Goal: Communication & Community: Answer question/provide support

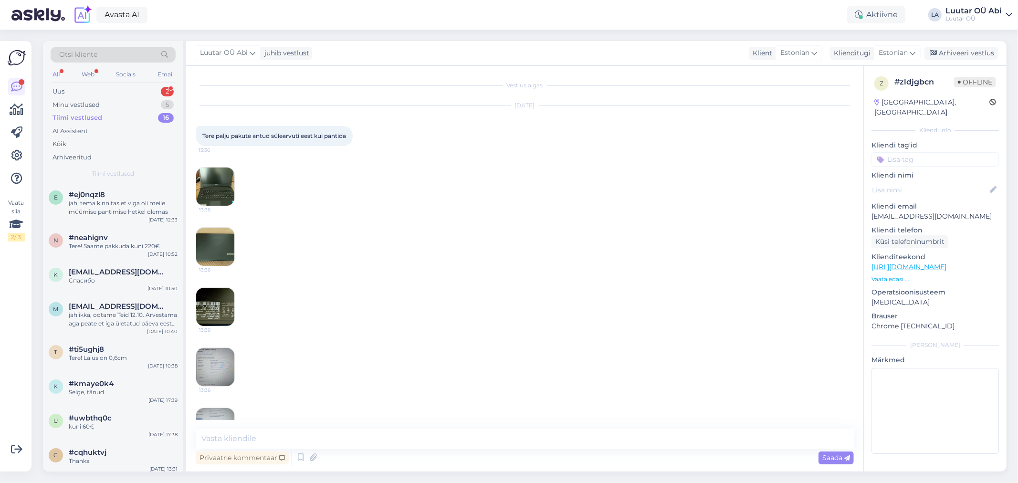
scroll to position [666, 0]
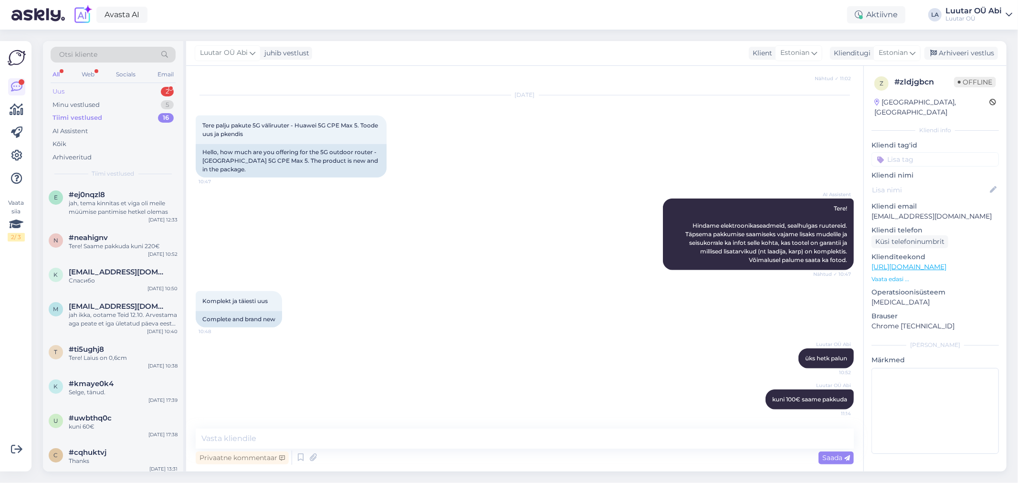
click at [116, 87] on div "Uus 2" at bounding box center [113, 91] width 125 height 13
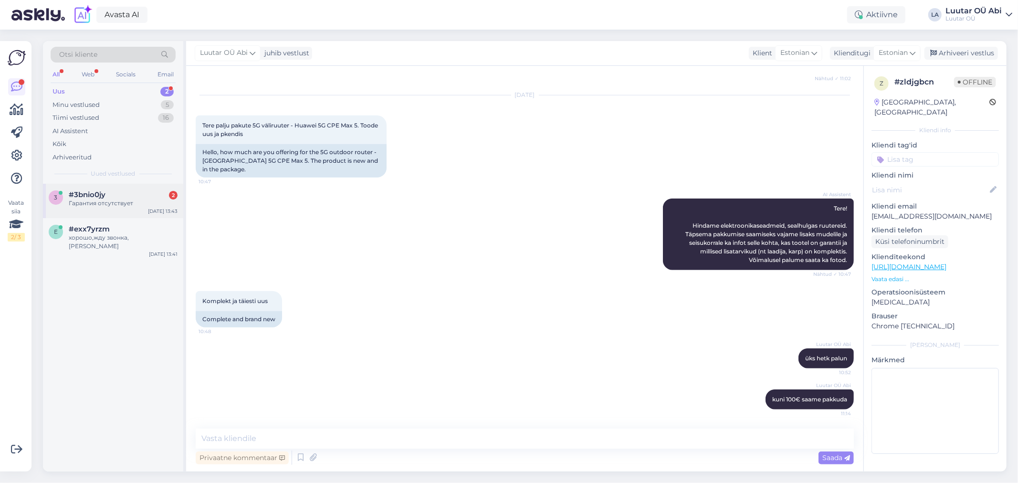
click at [153, 196] on div "#3bnio0jy 2" at bounding box center [123, 194] width 109 height 9
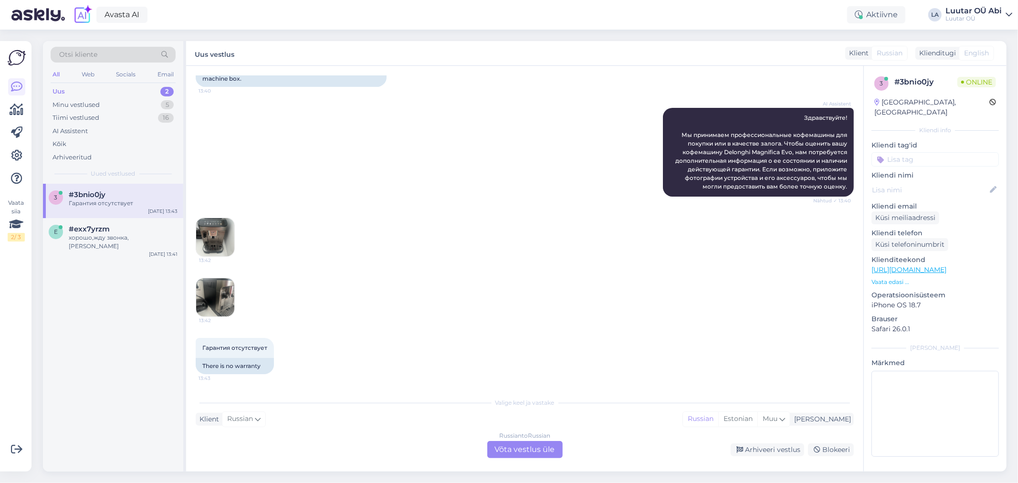
click at [212, 241] on img at bounding box center [215, 237] width 38 height 38
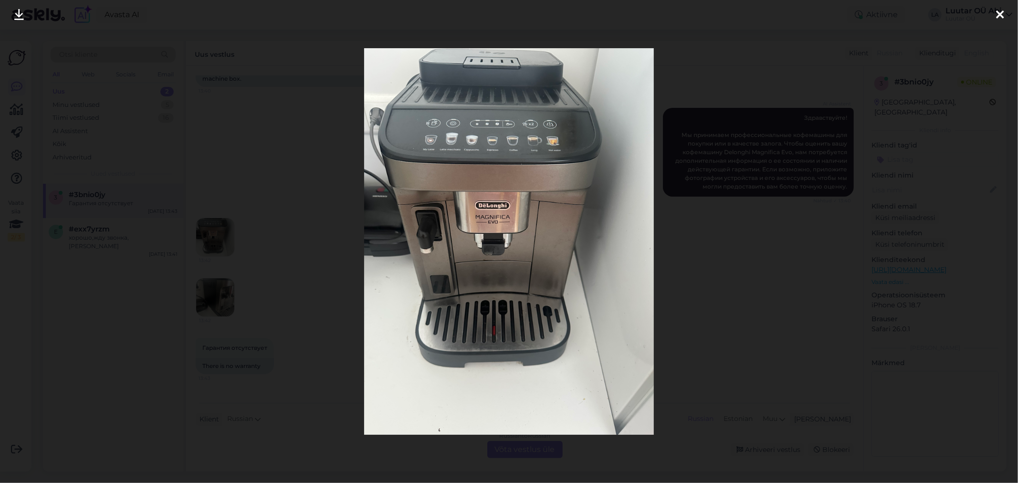
click at [15, 21] on icon at bounding box center [19, 15] width 10 height 12
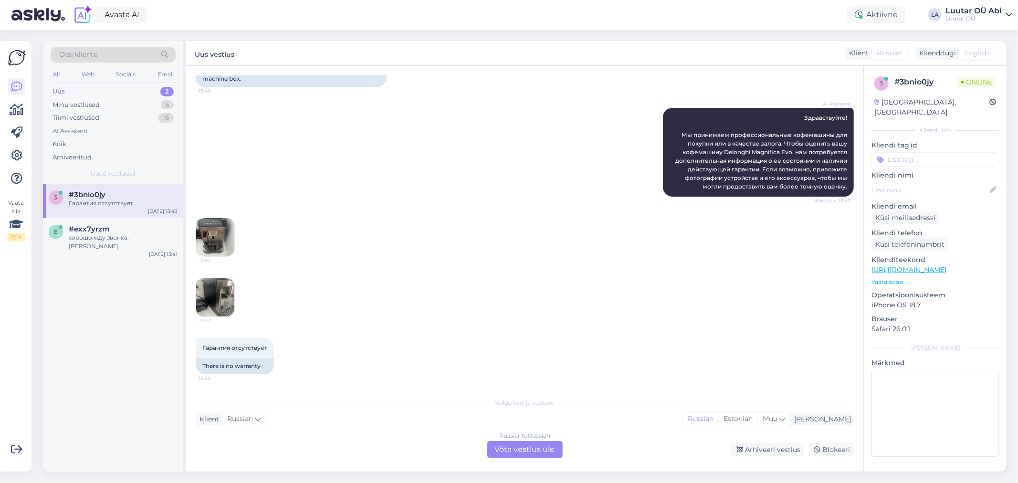
click at [219, 294] on img at bounding box center [215, 297] width 38 height 38
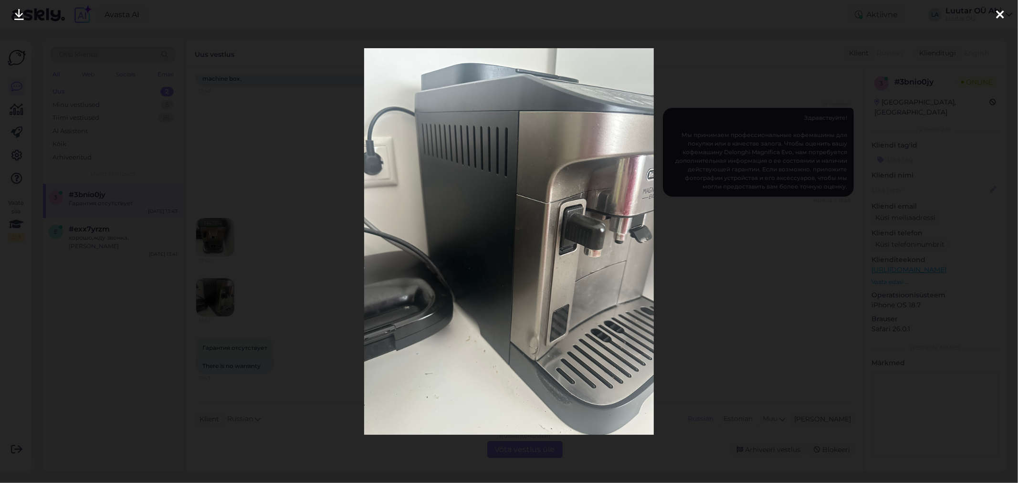
click at [15, 21] on icon at bounding box center [19, 15] width 10 height 12
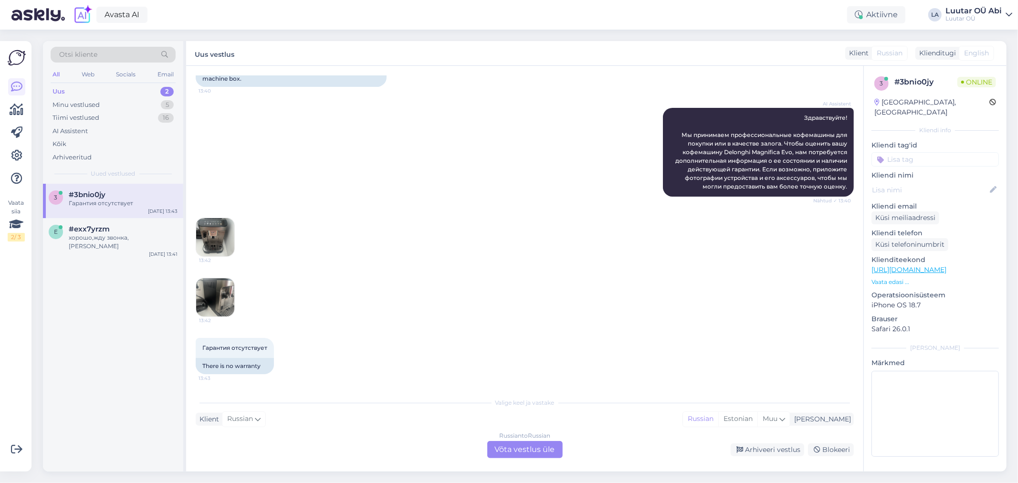
click at [530, 444] on div "Russian to Russian Võta vestlus üle" at bounding box center [524, 449] width 75 height 17
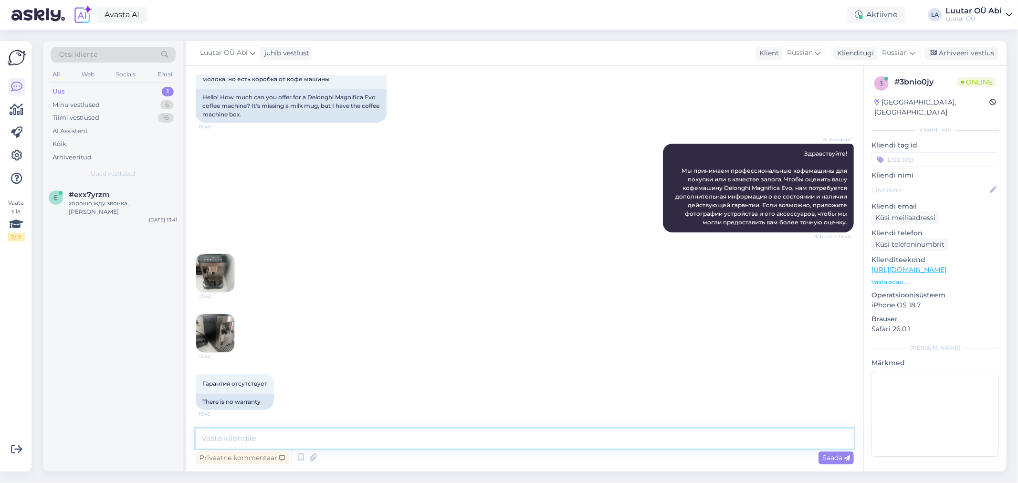
click at [484, 431] on textarea at bounding box center [525, 438] width 658 height 20
type textarea "минутку"
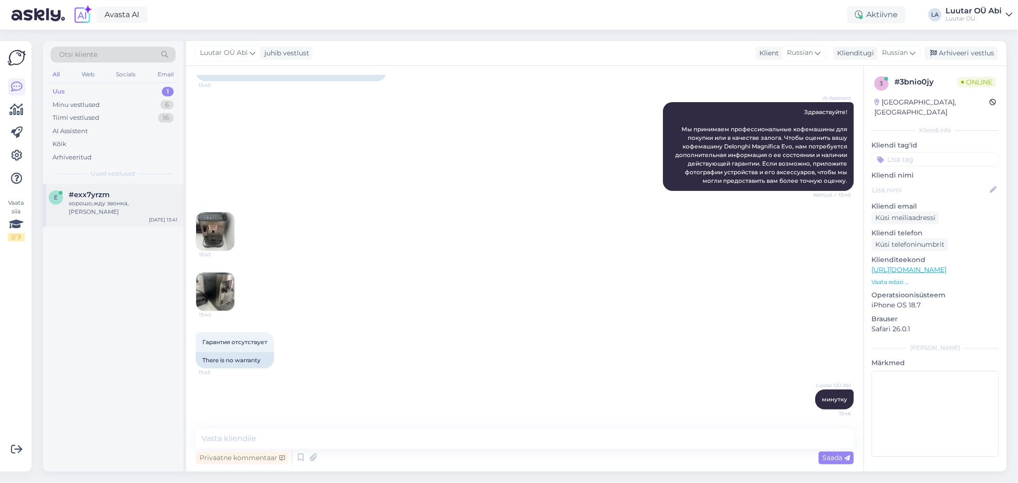
click at [101, 196] on span "#exx7yrzm" at bounding box center [89, 194] width 41 height 9
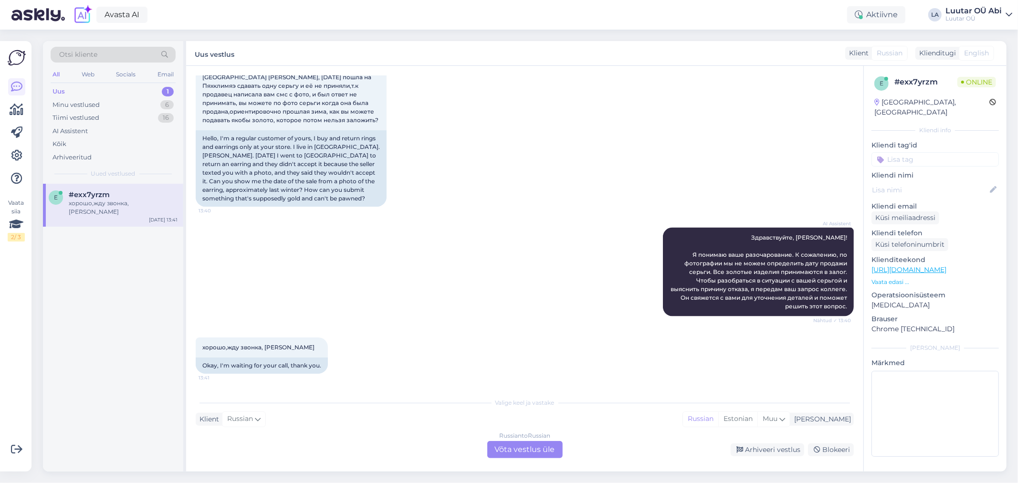
scroll to position [1206, 0]
click at [513, 448] on div "Russian to Russian Võta vestlus üle" at bounding box center [524, 449] width 75 height 17
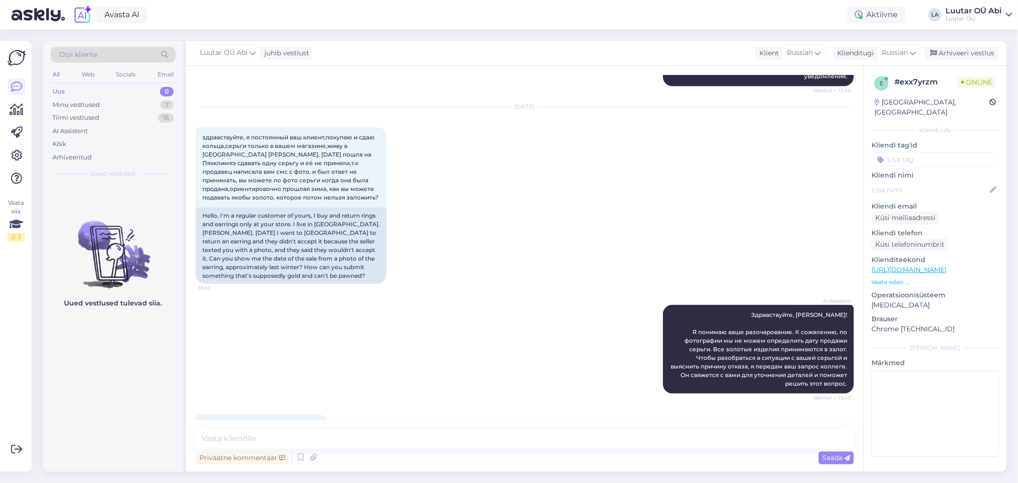
scroll to position [1223, 0]
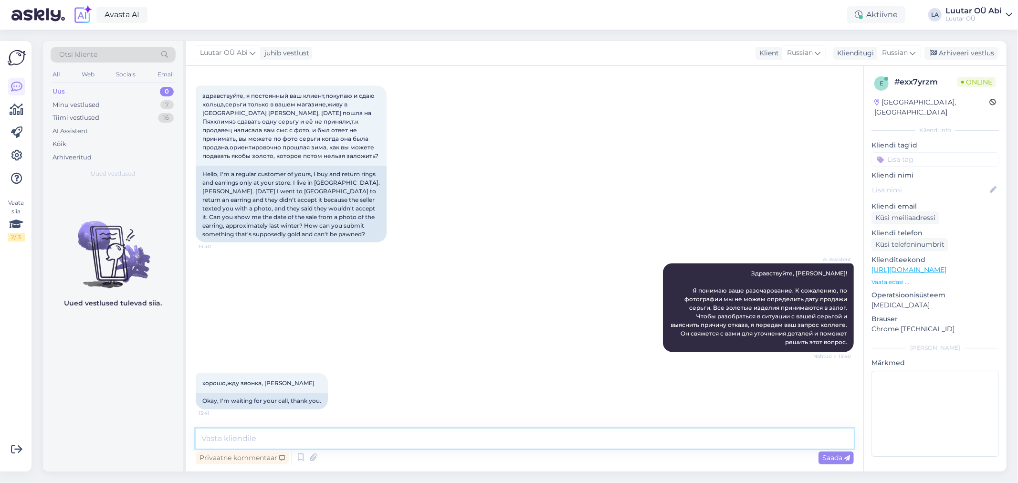
click at [345, 434] on textarea at bounding box center [525, 438] width 658 height 20
type textarea "если Вы покупали у нас у [GEOGRAPHIC_DATA] должен быть чек"
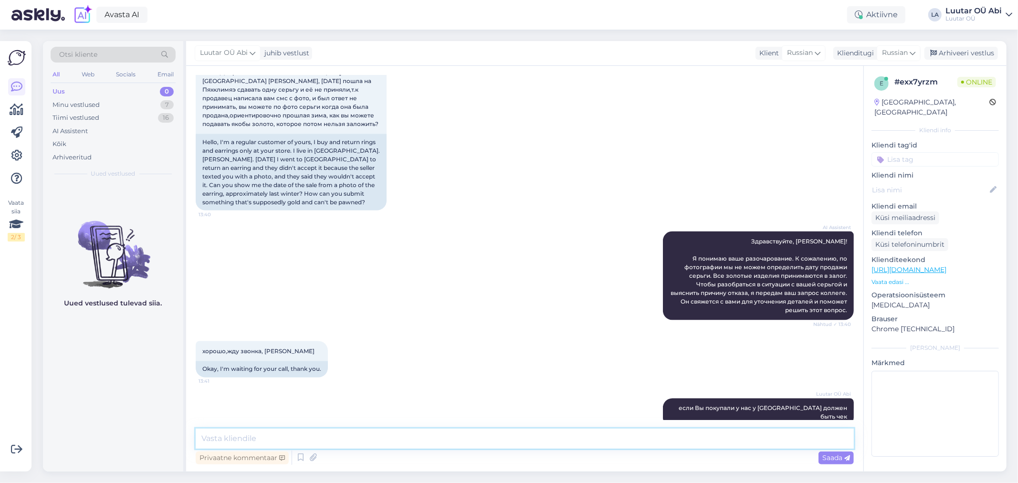
scroll to position [1264, 0]
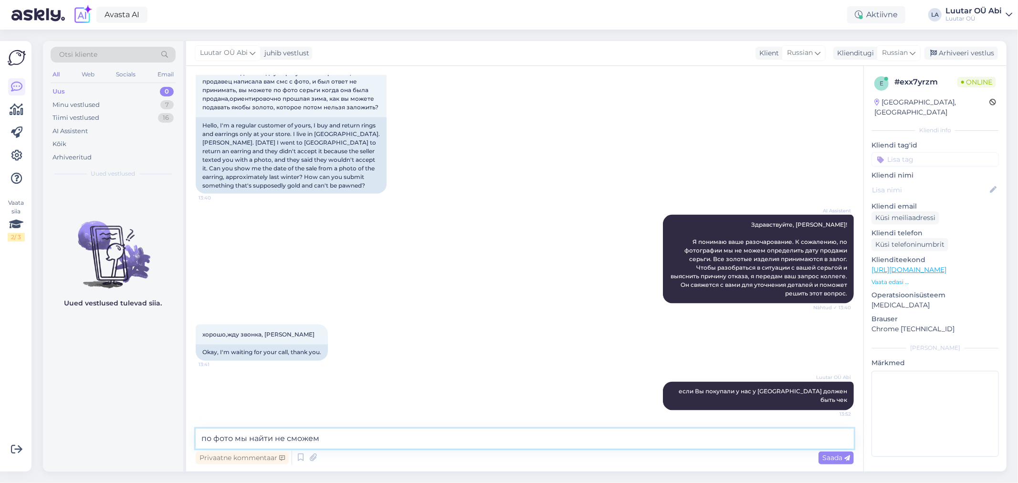
type textarea "по фото мы найти не сможем"
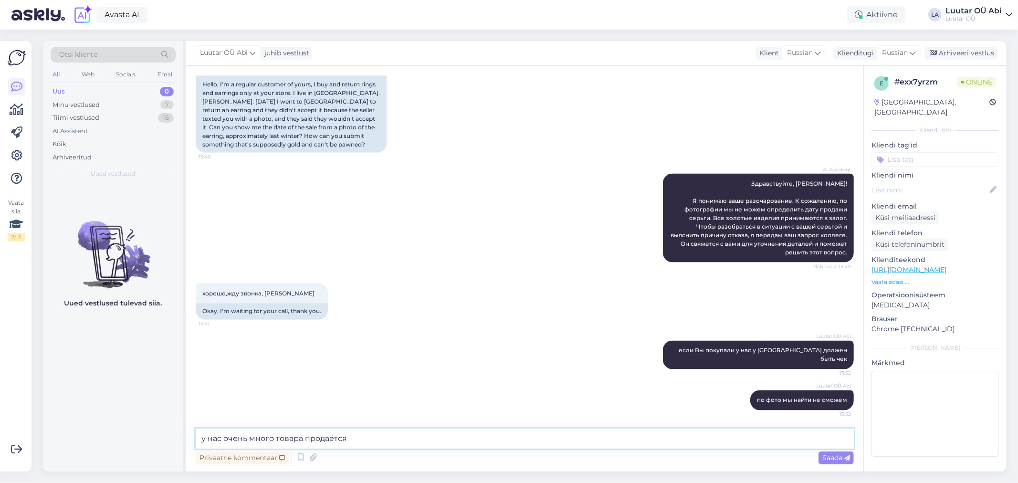
type textarea "у нас очень много товара продаётся"
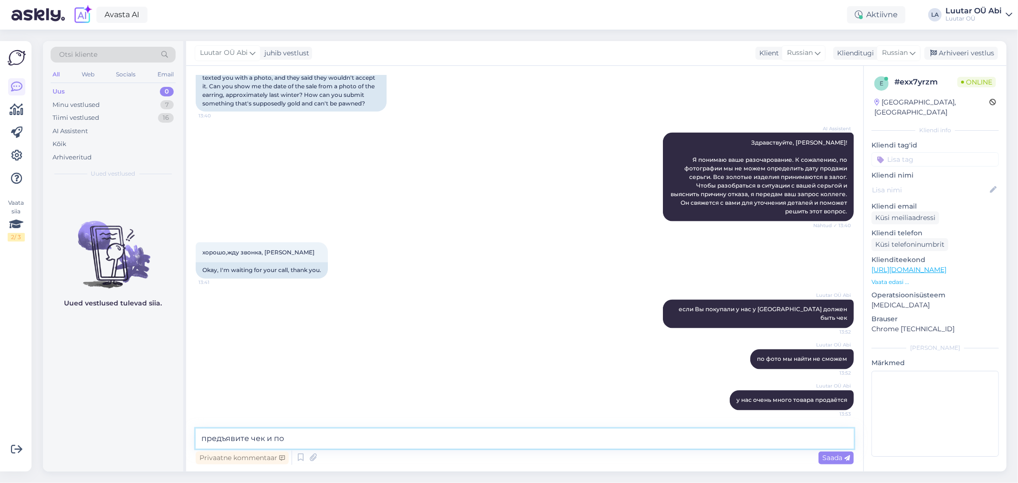
click at [298, 435] on textarea "предъявите чек и по" at bounding box center [525, 438] width 658 height 20
click at [294, 441] on textarea "предъявите чек и по ниму мы уже сможем увидеть у нас Вы пок" at bounding box center [525, 438] width 658 height 20
click at [461, 436] on textarea "предъявите чек и по нему мы уже сможем увидеть у нас Вы пок" at bounding box center [525, 438] width 658 height 20
type textarea "предъявите чек и по нему мы уже сможем увидеть у нас Вы покупали их или нет"
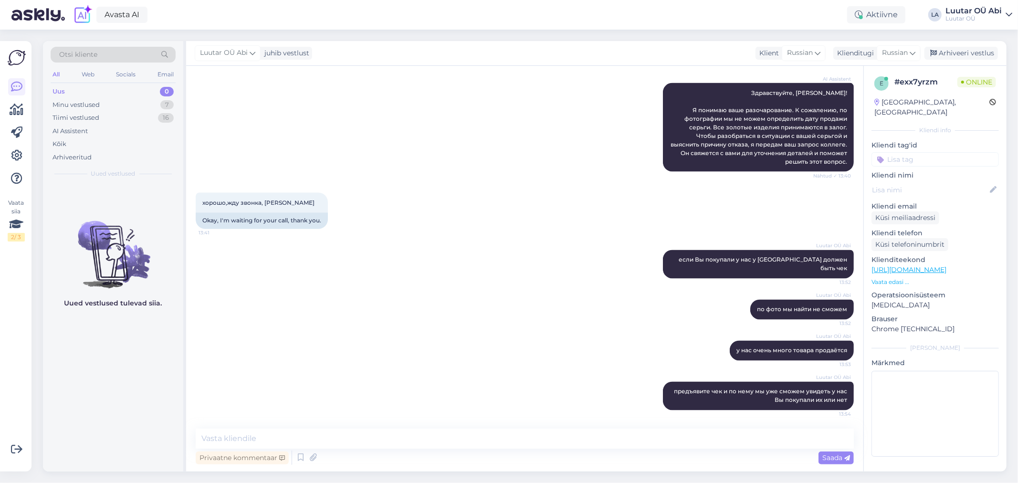
click at [429, 298] on div "[PERSON_NAME] OÜ [PERSON_NAME] по фото мы найти не сможем 13:52" at bounding box center [525, 309] width 658 height 41
